Goal: Check status: Check status

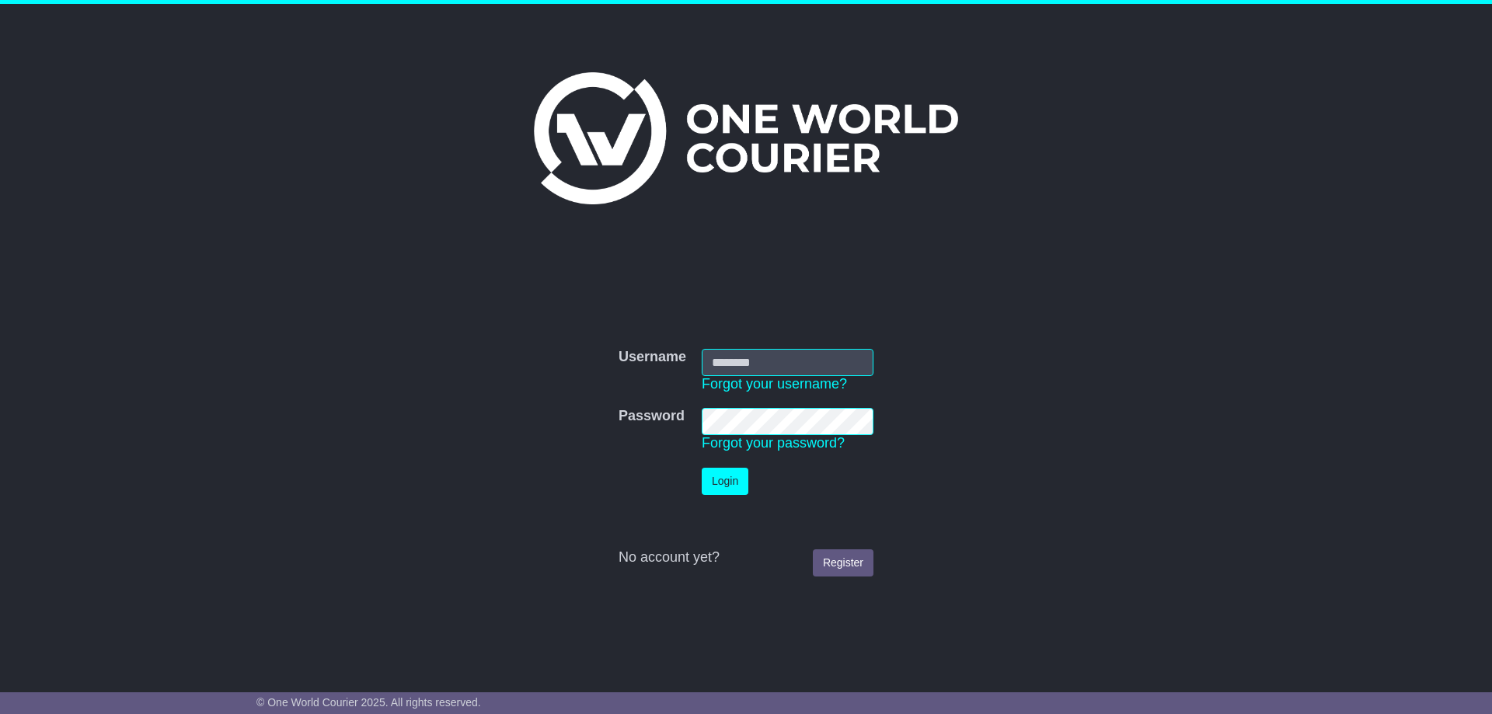
type input "**********"
click at [718, 483] on button "Login" at bounding box center [725, 481] width 47 height 27
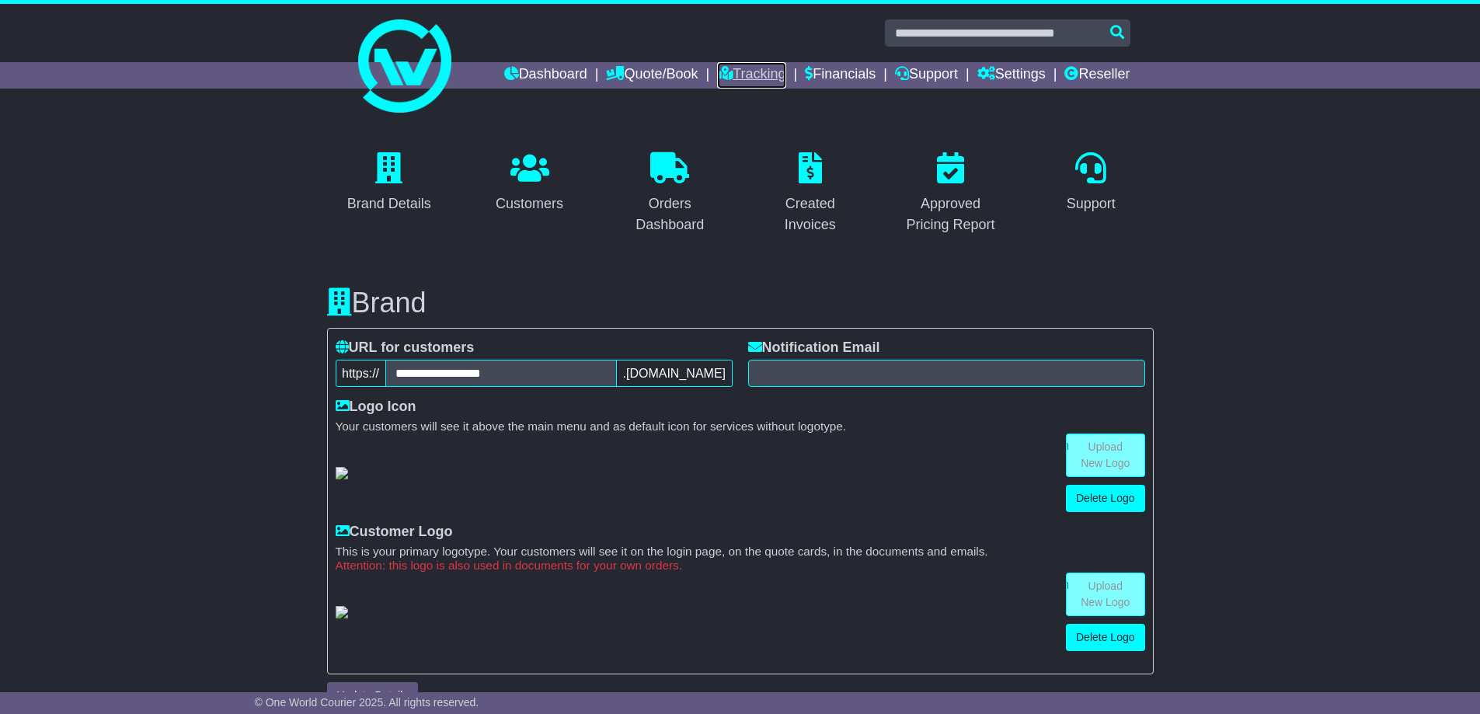
click at [736, 69] on link "Tracking" at bounding box center [751, 75] width 68 height 26
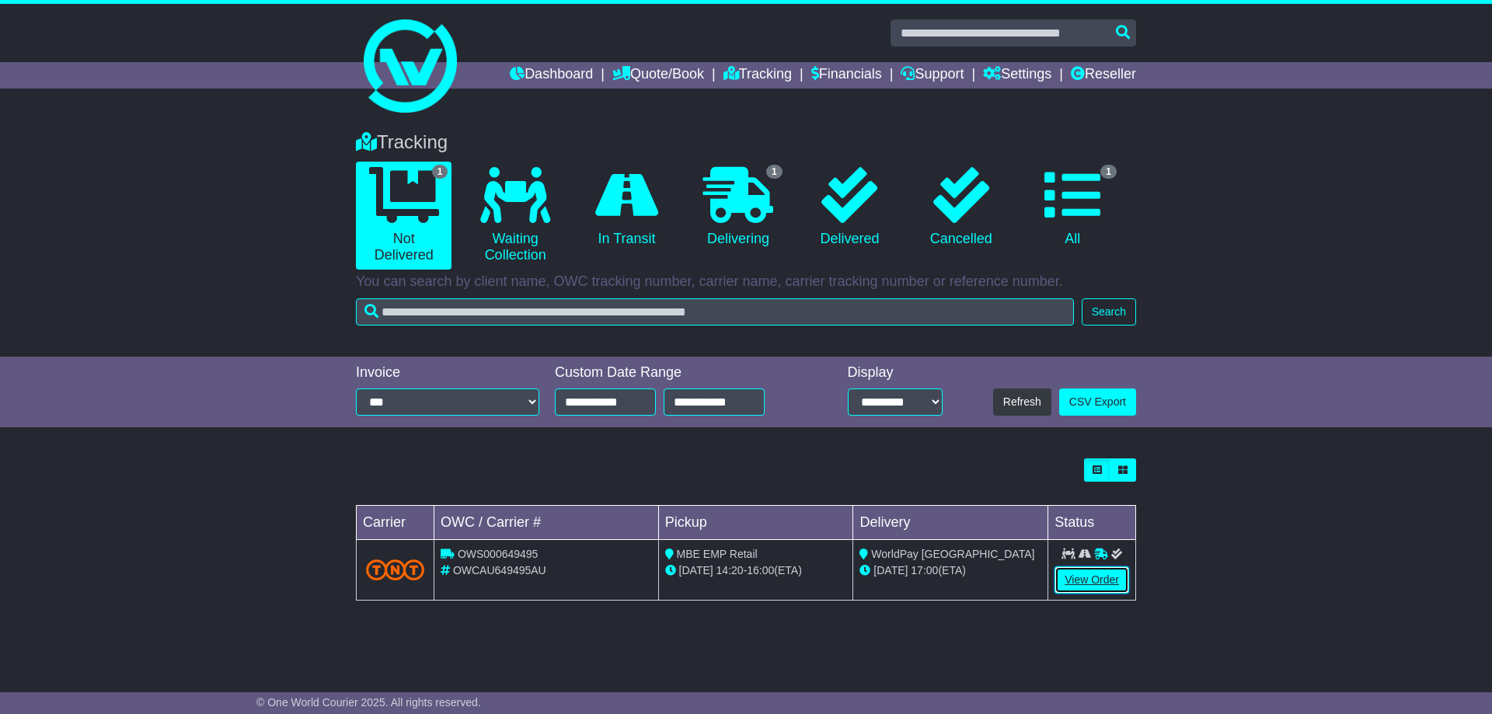
click at [1096, 586] on link "View Order" at bounding box center [1092, 579] width 75 height 27
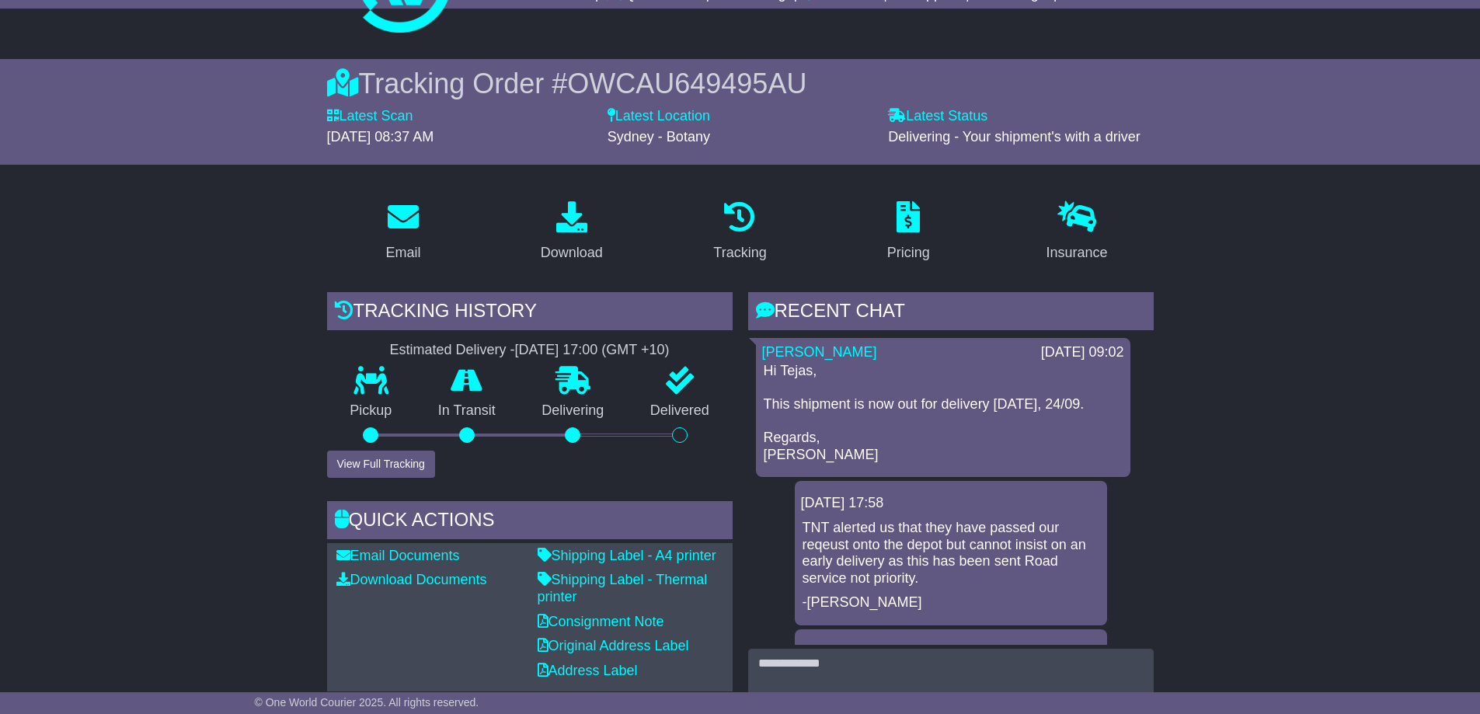
scroll to position [155, 0]
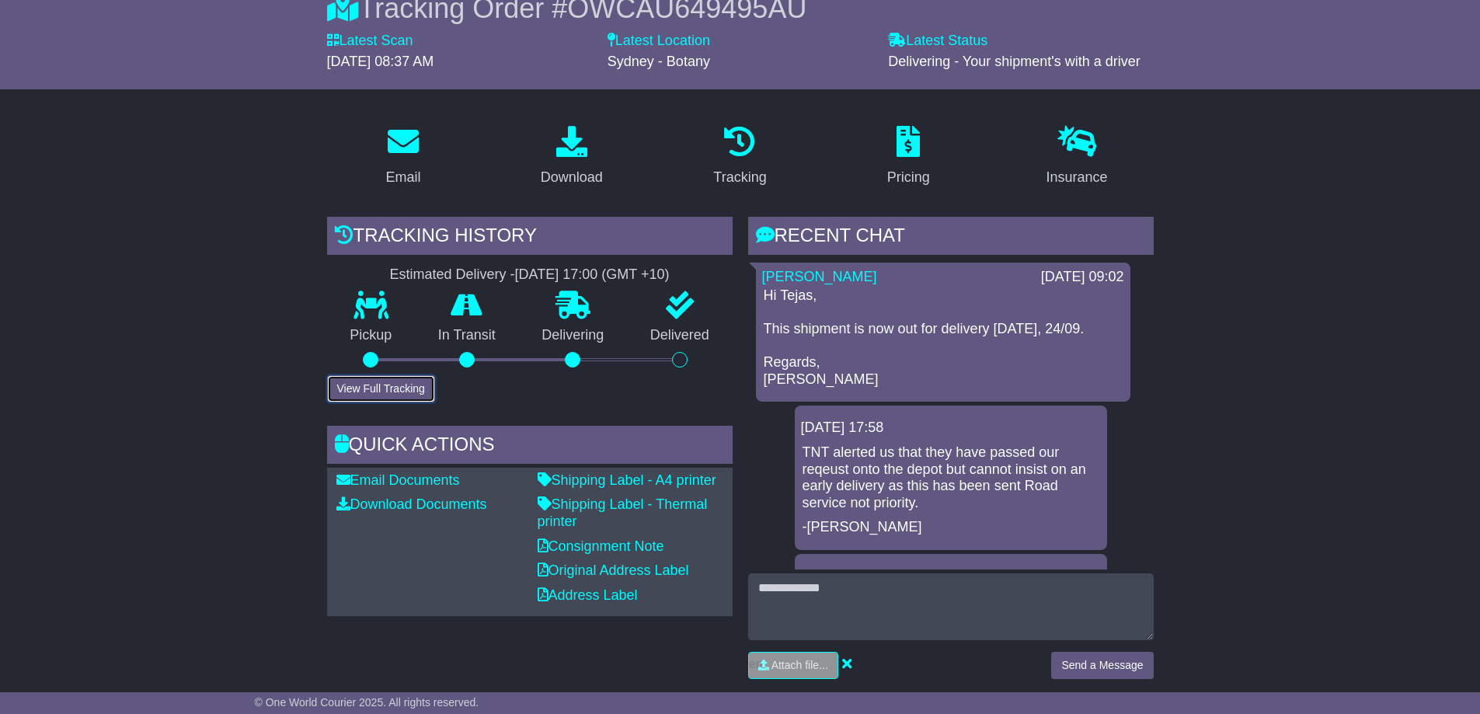
click at [417, 386] on button "View Full Tracking" at bounding box center [381, 388] width 108 height 27
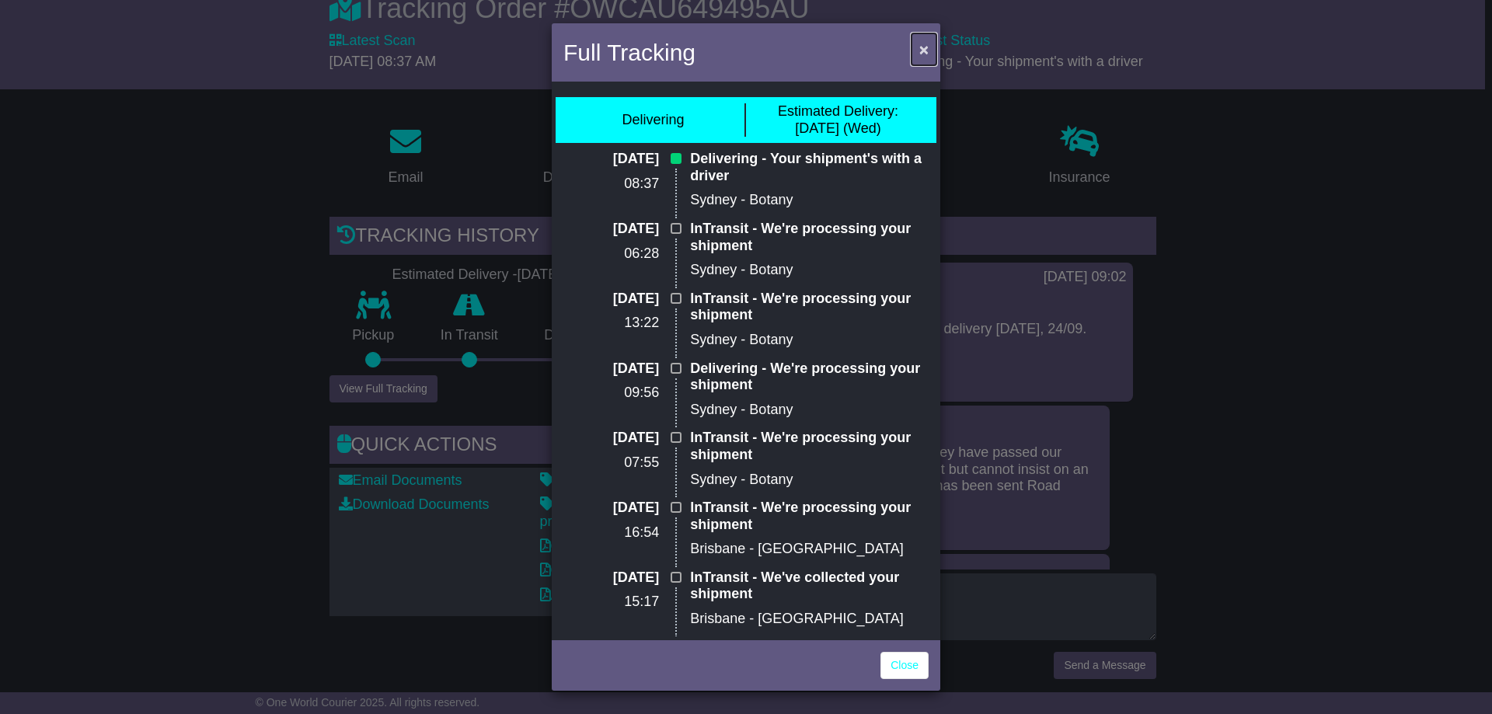
click at [918, 51] on button "×" at bounding box center [924, 49] width 25 height 32
